Goal: Check status: Check status

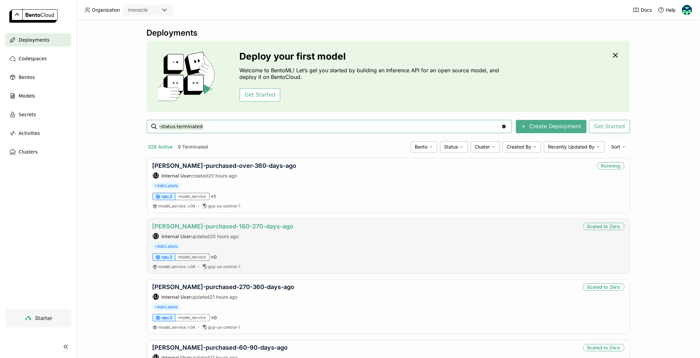
click at [212, 225] on link "[PERSON_NAME]-purchased-180-270-days-ago" at bounding box center [222, 226] width 141 height 7
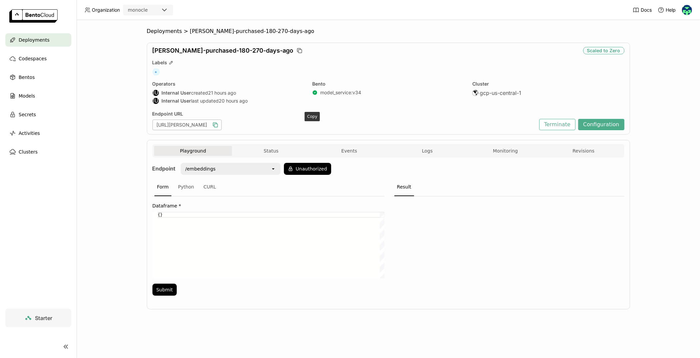
click at [219, 125] on icon "button" at bounding box center [215, 125] width 7 height 7
click at [208, 185] on div "CURL" at bounding box center [210, 187] width 18 height 18
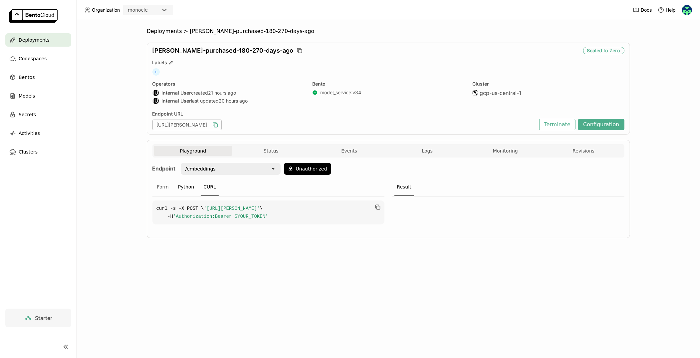
click at [186, 183] on div "Python" at bounding box center [186, 187] width 22 height 18
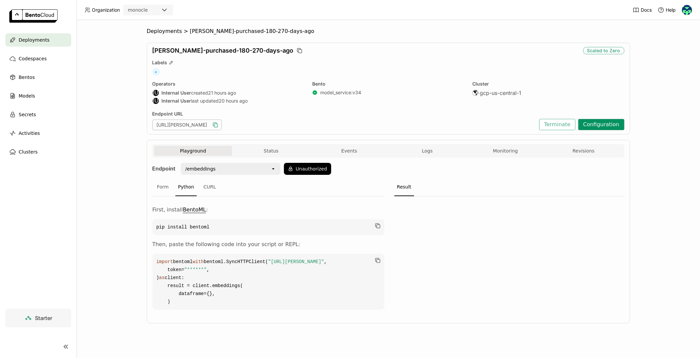
click at [597, 124] on button "Configuration" at bounding box center [601, 124] width 46 height 11
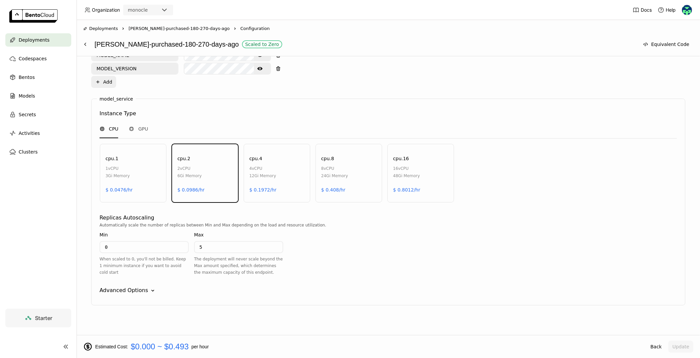
scroll to position [310, 0]
click at [140, 287] on div "Advanced Options" at bounding box center [124, 290] width 49 height 8
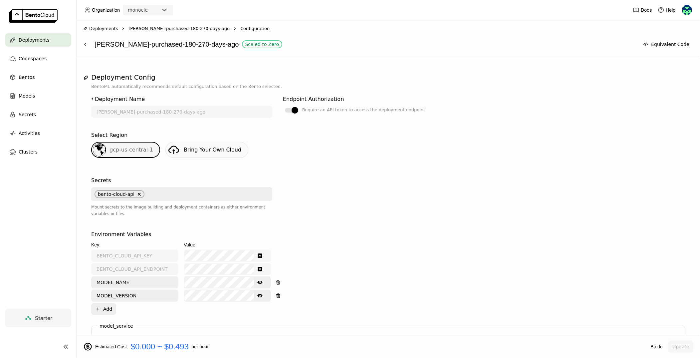
scroll to position [0, 0]
